Goal: Information Seeking & Learning: Learn about a topic

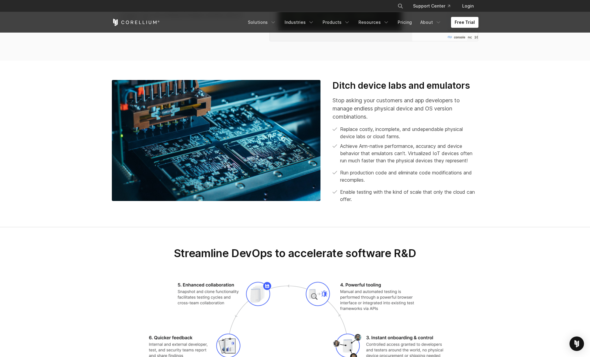
scroll to position [957, 0]
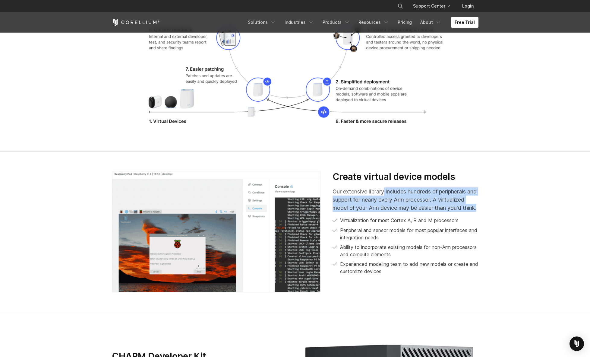
drag, startPoint x: 385, startPoint y: 199, endPoint x: 403, endPoint y: 227, distance: 34.1
click at [403, 227] on div "Create virtual device models Our extensive library includes hundreds of periphe…" at bounding box center [406, 223] width 146 height 104
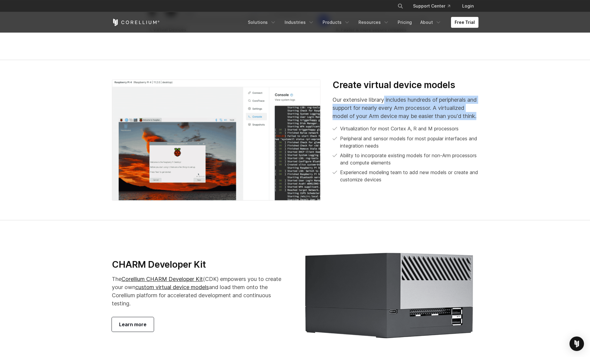
scroll to position [1049, 0]
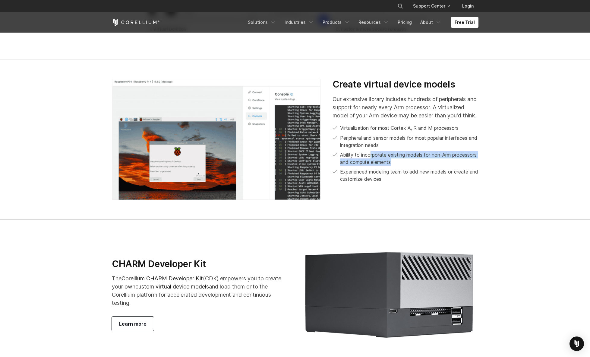
drag, startPoint x: 372, startPoint y: 170, endPoint x: 423, endPoint y: 178, distance: 51.8
click at [423, 166] on p "Ability to incorporate existing models for non-Arm processors and compute eleme…" at bounding box center [409, 158] width 138 height 14
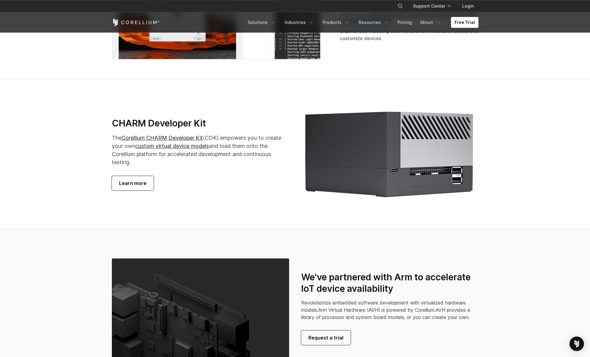
scroll to position [1172, 0]
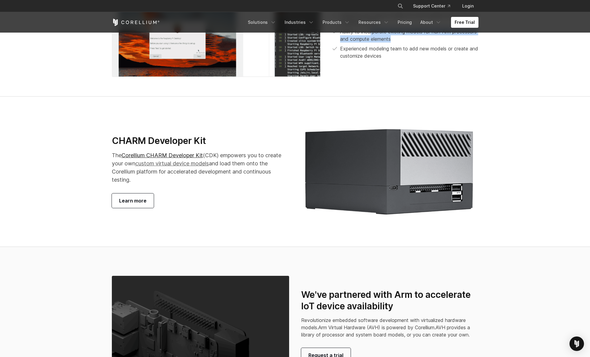
click at [182, 167] on link "custom virtual device models" at bounding box center [172, 163] width 74 height 6
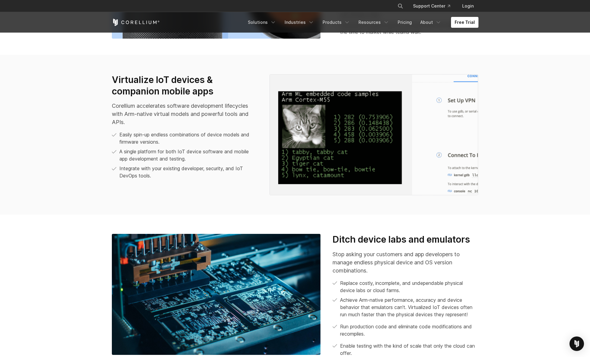
scroll to position [218, 0]
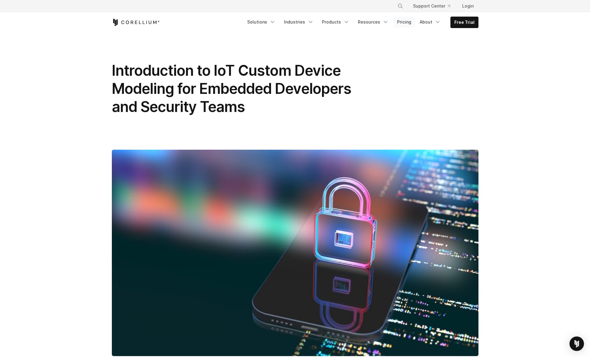
click at [407, 21] on link "Pricing" at bounding box center [404, 22] width 21 height 11
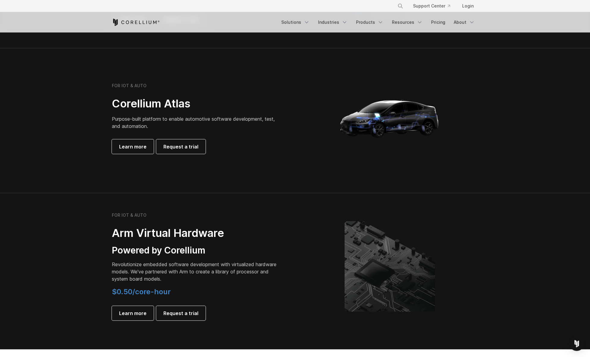
scroll to position [554, 0]
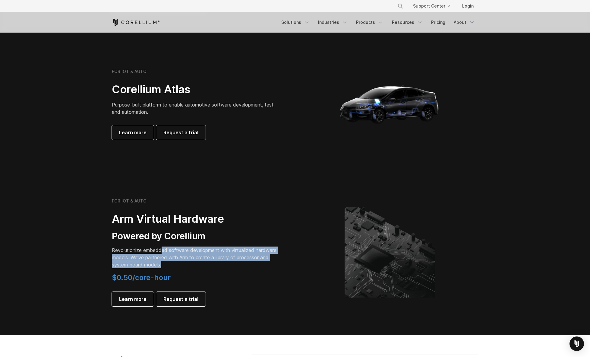
drag, startPoint x: 199, startPoint y: 255, endPoint x: 255, endPoint y: 264, distance: 56.6
click at [255, 264] on p "Revolutionize embedded software development with virtualized hardware models. W…" at bounding box center [196, 257] width 169 height 22
click at [129, 132] on span "Learn more" at bounding box center [132, 132] width 27 height 7
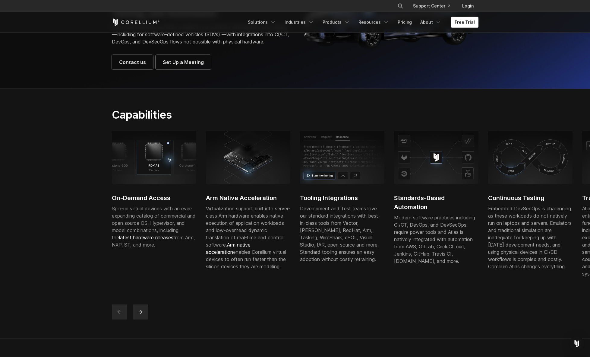
scroll to position [92, 0]
click at [143, 319] on button "next" at bounding box center [140, 311] width 15 height 15
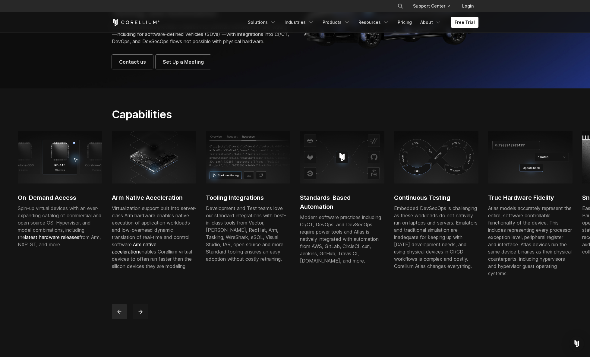
click at [143, 319] on button "next" at bounding box center [140, 311] width 15 height 15
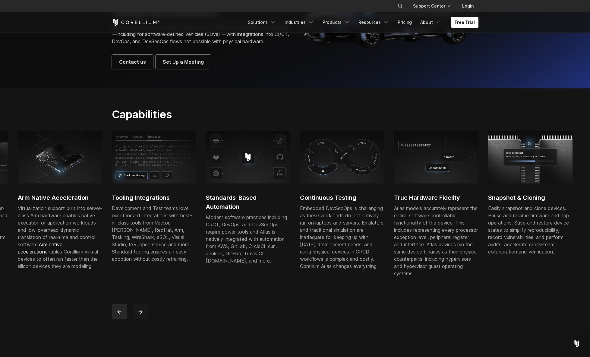
click at [143, 319] on button "next" at bounding box center [140, 311] width 15 height 15
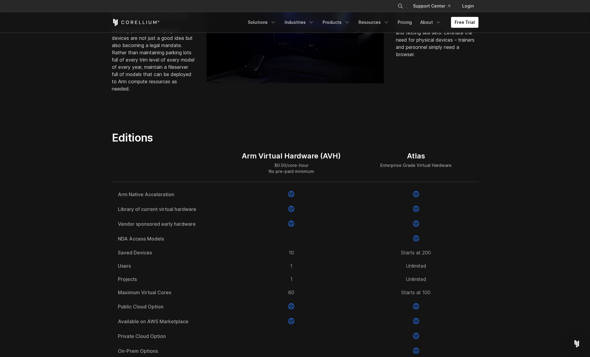
scroll to position [769, 0]
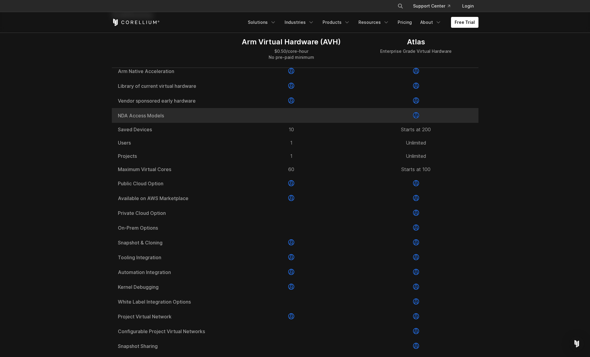
click at [416, 118] on icon at bounding box center [416, 115] width 6 height 6
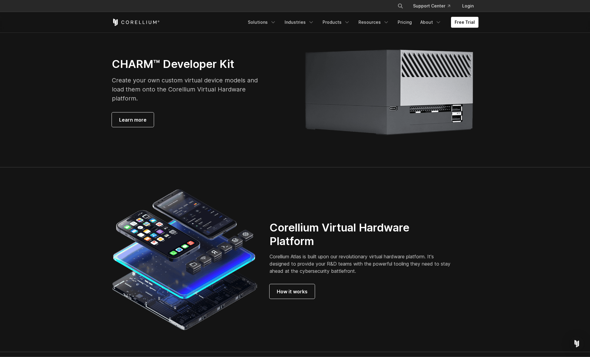
scroll to position [1477, 0]
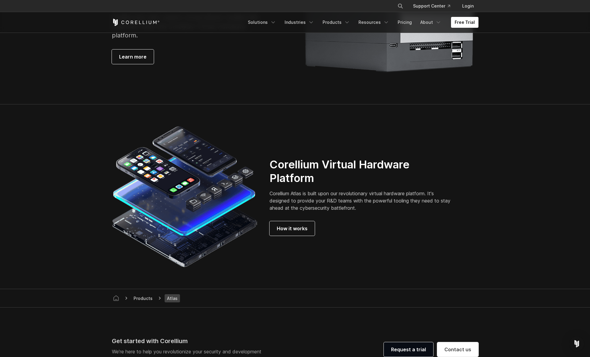
click at [45, 234] on section "Corellium Virtual Hardware Platform Corellium Atlas is built upon our revolutio…" at bounding box center [295, 196] width 590 height 185
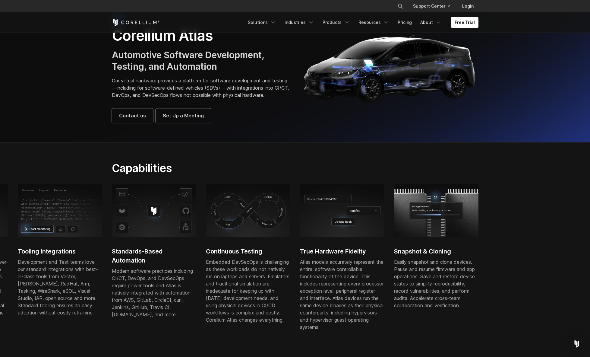
scroll to position [0, 0]
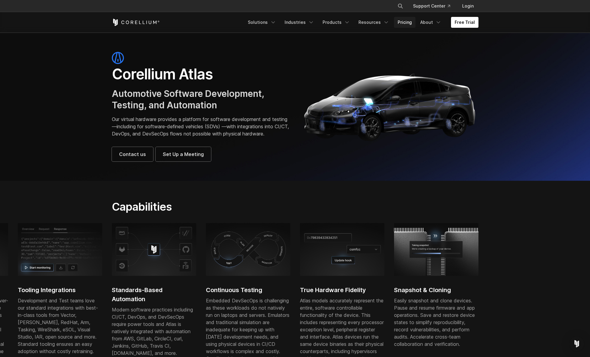
click at [405, 23] on link "Pricing" at bounding box center [404, 22] width 21 height 11
